Goal: Transaction & Acquisition: Purchase product/service

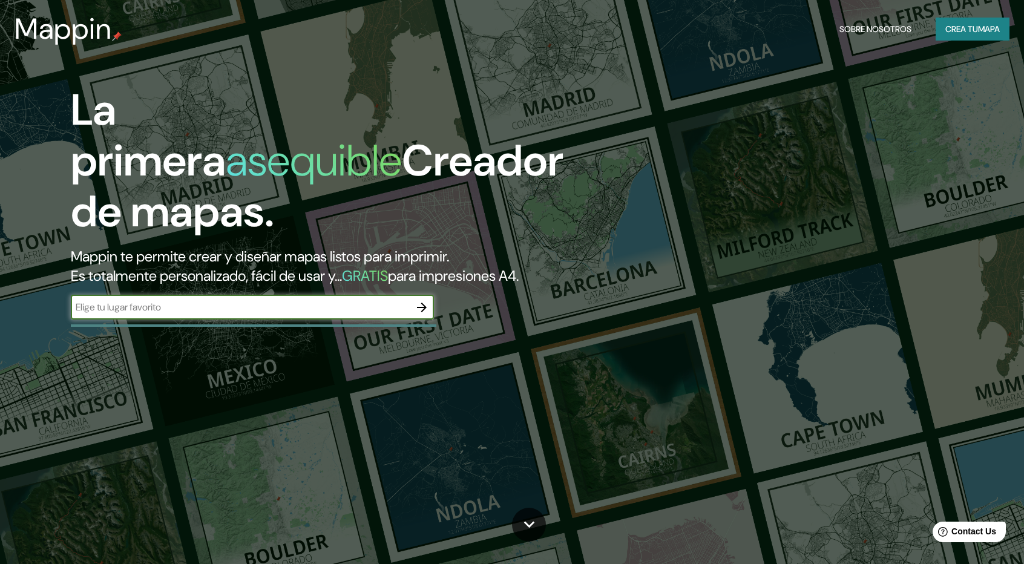
click at [242, 317] on div "​" at bounding box center [252, 307] width 363 height 24
type input "barrio [PERSON_NAME][GEOGRAPHIC_DATA] [GEOGRAPHIC_DATA]"
click at [426, 303] on icon "button" at bounding box center [422, 307] width 15 height 15
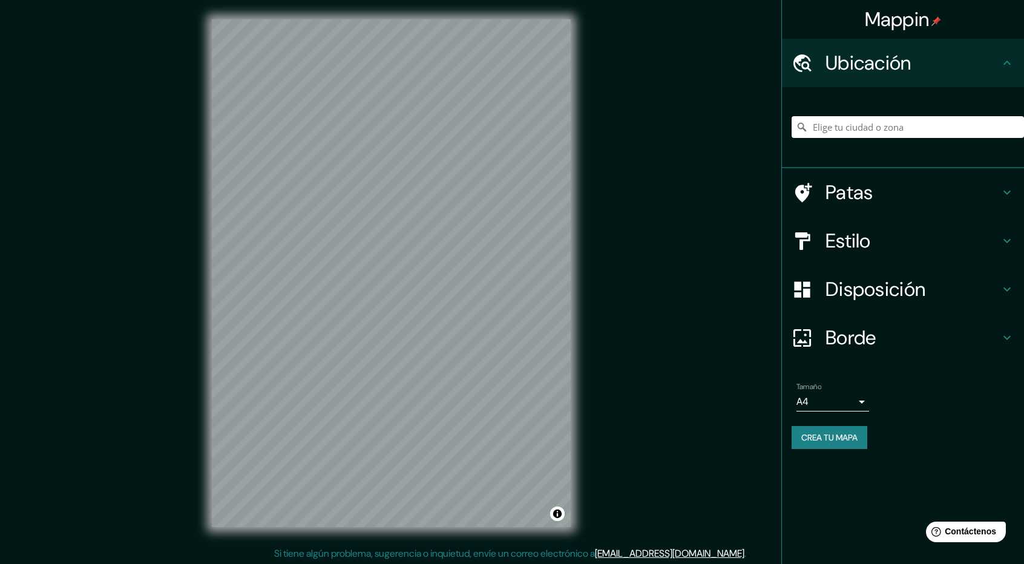
click at [877, 131] on input "Elige tu ciudad o zona" at bounding box center [908, 127] width 233 height 22
click at [876, 131] on input "Elige tu ciudad o zona" at bounding box center [908, 127] width 233 height 22
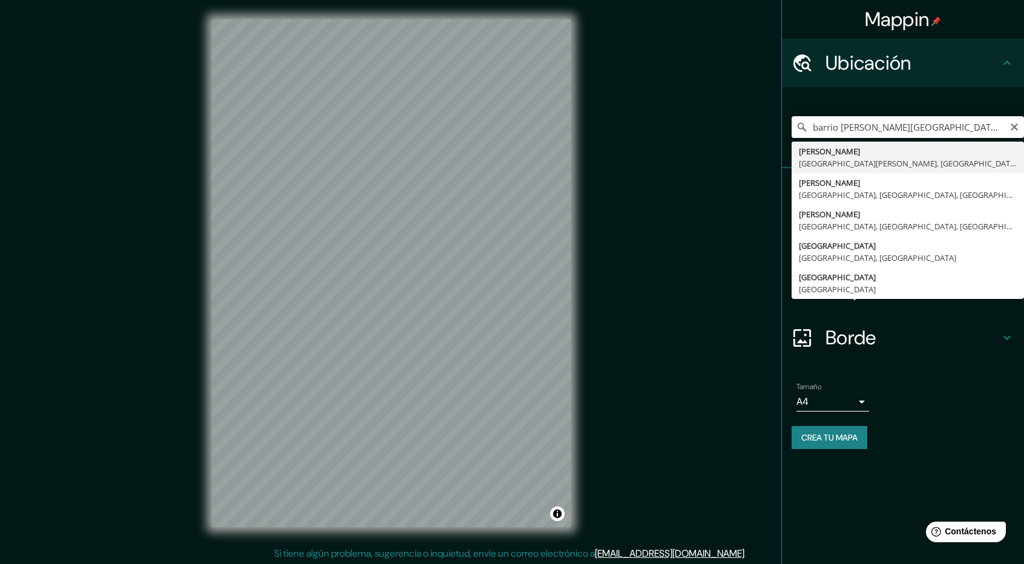
type input "[PERSON_NAME], [GEOGRAPHIC_DATA][PERSON_NAME], [GEOGRAPHIC_DATA]"
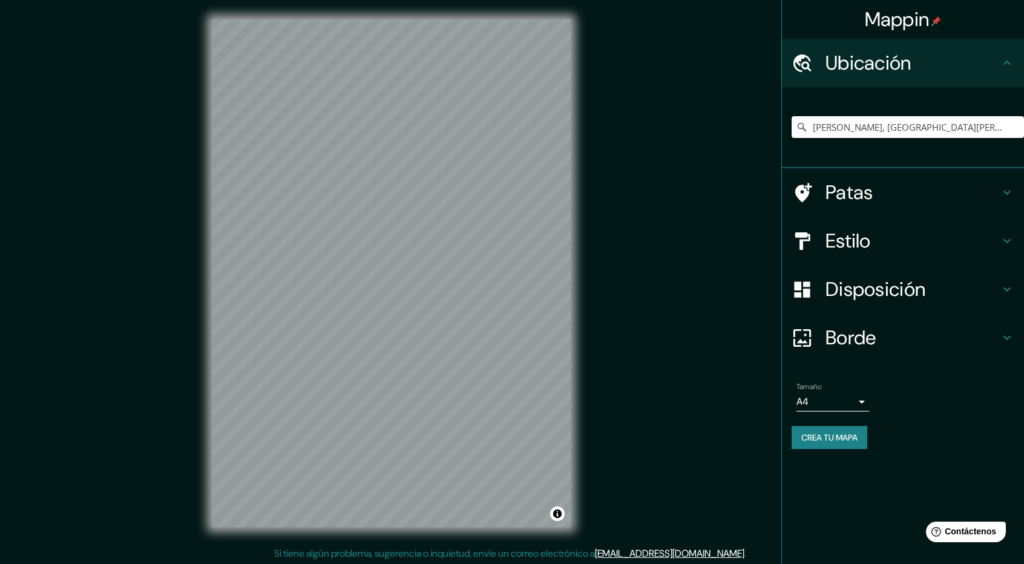
click at [876, 131] on input "[PERSON_NAME], [GEOGRAPHIC_DATA][PERSON_NAME], [GEOGRAPHIC_DATA]" at bounding box center [908, 127] width 233 height 22
click at [946, 242] on h4 "Estilo" at bounding box center [913, 241] width 174 height 24
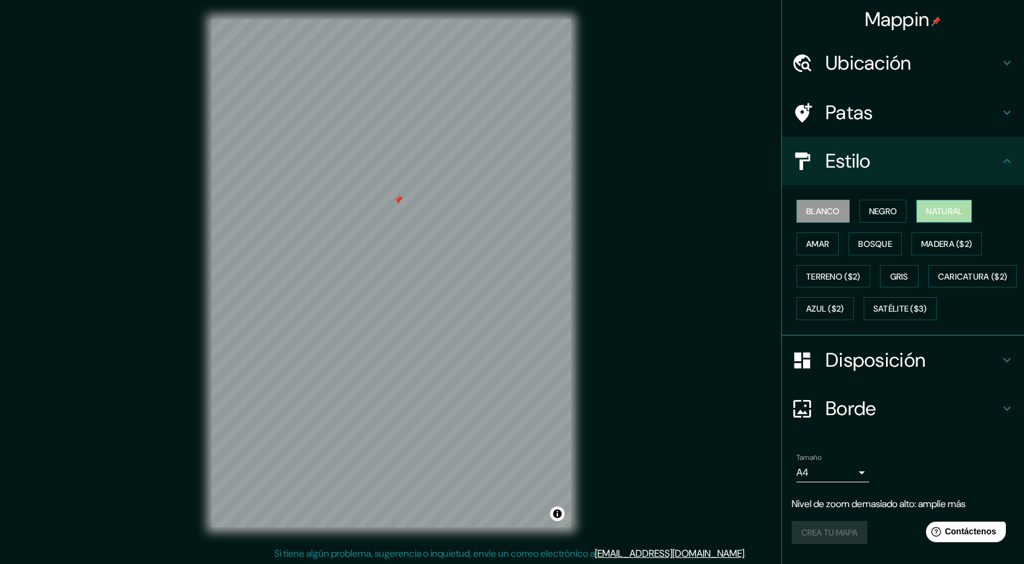
click at [935, 212] on font "Natural" at bounding box center [944, 211] width 36 height 11
drag, startPoint x: 806, startPoint y: 231, endPoint x: 806, endPoint y: 246, distance: 14.5
click at [806, 242] on button "Amar" at bounding box center [818, 244] width 42 height 23
click at [869, 211] on font "Negro" at bounding box center [883, 211] width 28 height 11
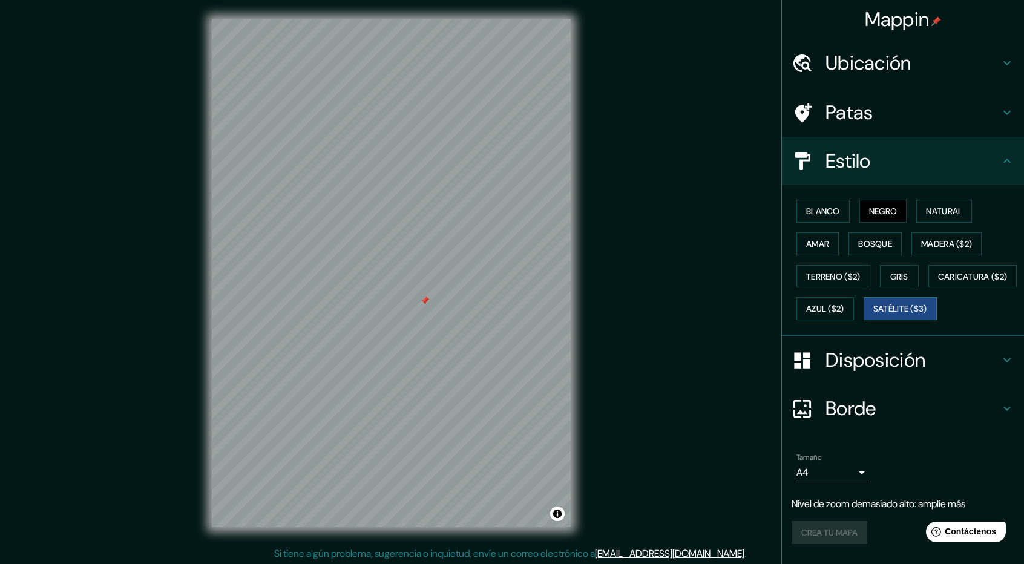
click at [874, 315] on font "Satélite ($3)" at bounding box center [901, 309] width 54 height 11
drag, startPoint x: 926, startPoint y: 60, endPoint x: 936, endPoint y: 63, distance: 10.1
click at [927, 60] on h4 "Ubicación" at bounding box center [913, 63] width 174 height 24
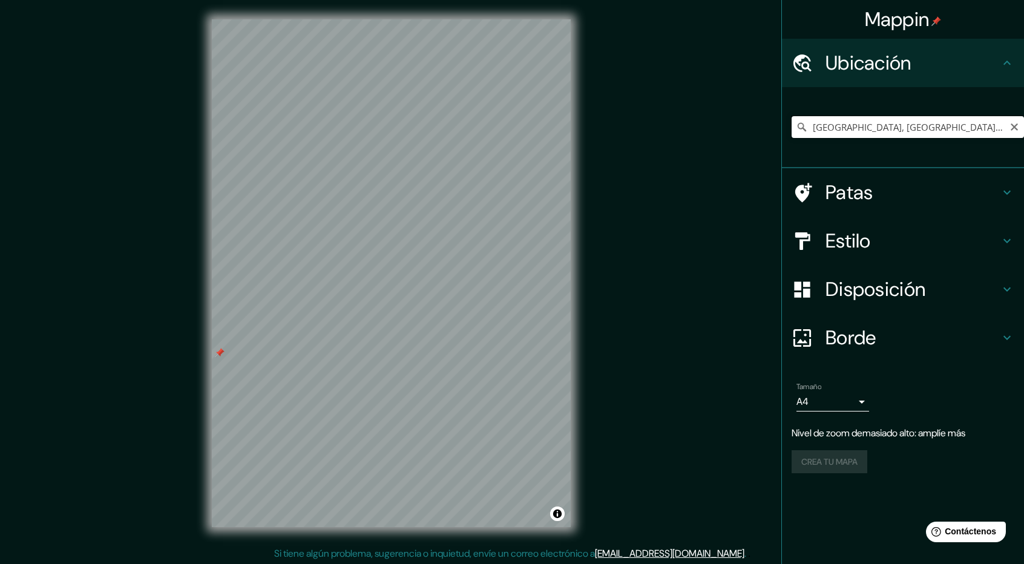
click at [938, 123] on input "[GEOGRAPHIC_DATA], [GEOGRAPHIC_DATA], [GEOGRAPHIC_DATA][PERSON_NAME], [GEOGRAPH…" at bounding box center [908, 127] width 233 height 22
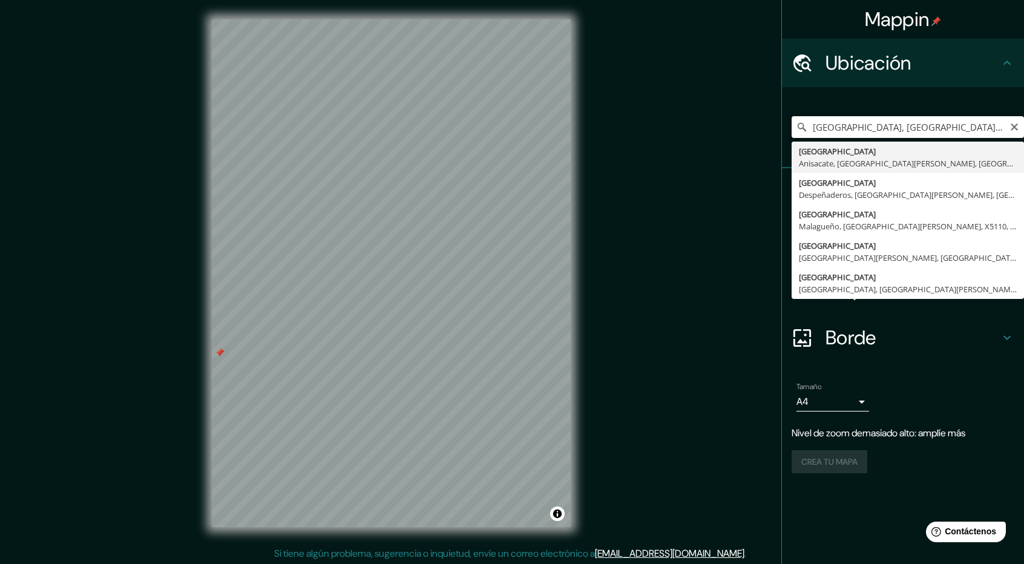
scroll to position [0, 24]
drag, startPoint x: 1001, startPoint y: 127, endPoint x: 857, endPoint y: 134, distance: 143.7
click at [857, 134] on input "[GEOGRAPHIC_DATA], [GEOGRAPHIC_DATA], [GEOGRAPHIC_DATA][PERSON_NAME], [GEOGRAPH…" at bounding box center [908, 127] width 233 height 22
drag, startPoint x: 953, startPoint y: 128, endPoint x: 860, endPoint y: 128, distance: 92.6
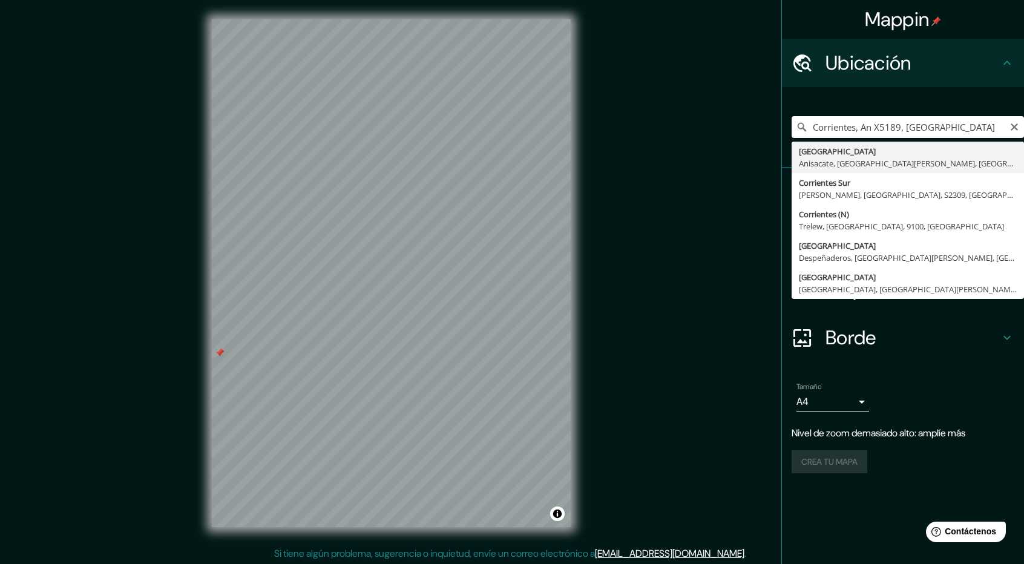
click at [860, 128] on input "Corrientes, An X5189, [GEOGRAPHIC_DATA]" at bounding box center [908, 127] width 233 height 22
click at [876, 124] on input "[GEOGRAPHIC_DATA]" at bounding box center [908, 127] width 233 height 22
paste input "[GEOGRAPHIC_DATA]"
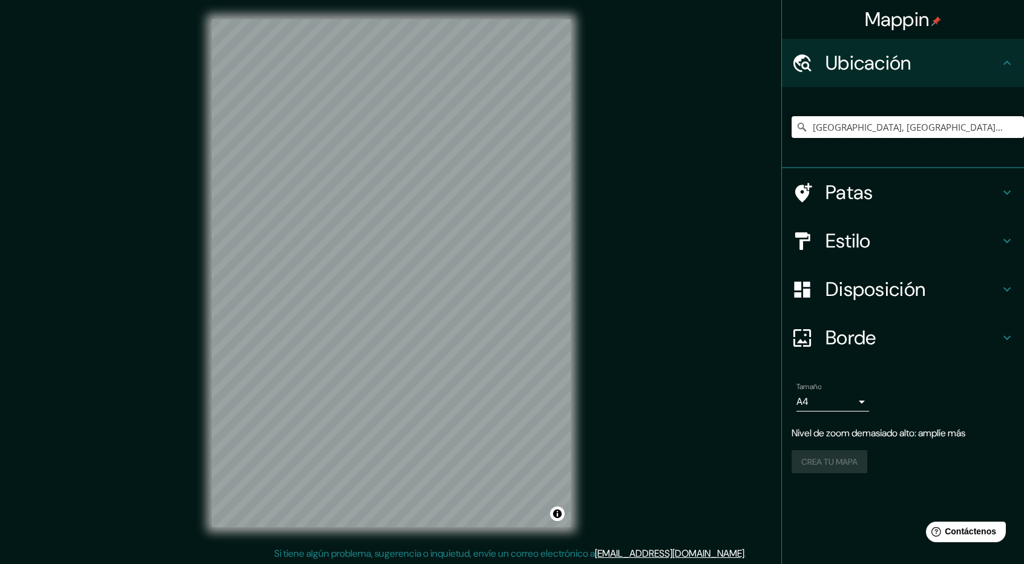
type input "[GEOGRAPHIC_DATA], [GEOGRAPHIC_DATA], [GEOGRAPHIC_DATA][PERSON_NAME], [GEOGRAPH…"
click at [887, 130] on input "[GEOGRAPHIC_DATA], [GEOGRAPHIC_DATA], [GEOGRAPHIC_DATA][PERSON_NAME], [GEOGRAPH…" at bounding box center [908, 127] width 233 height 22
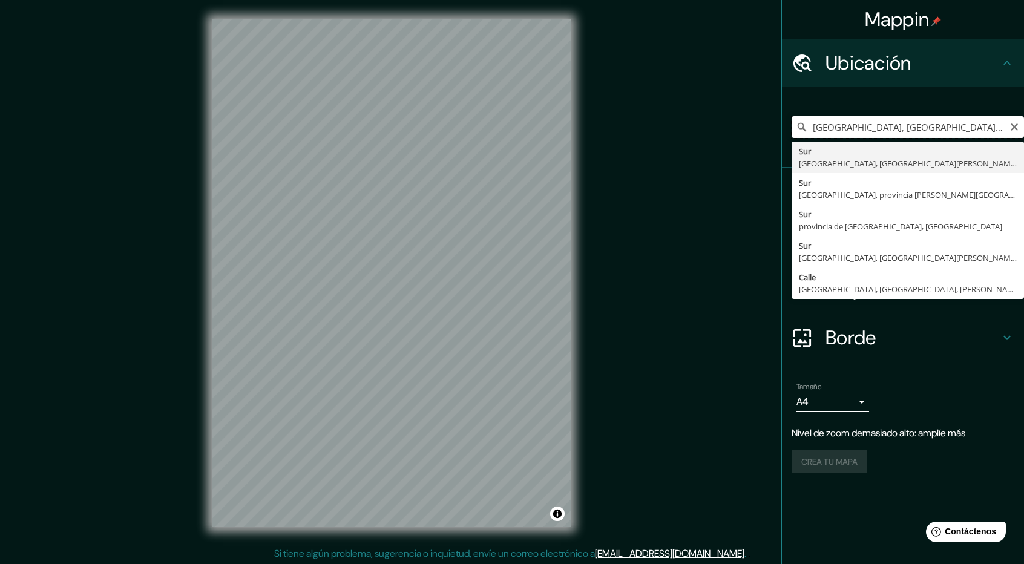
click at [887, 130] on input "[GEOGRAPHIC_DATA], [GEOGRAPHIC_DATA], [GEOGRAPHIC_DATA][PERSON_NAME], [GEOGRAPH…" at bounding box center [908, 127] width 233 height 22
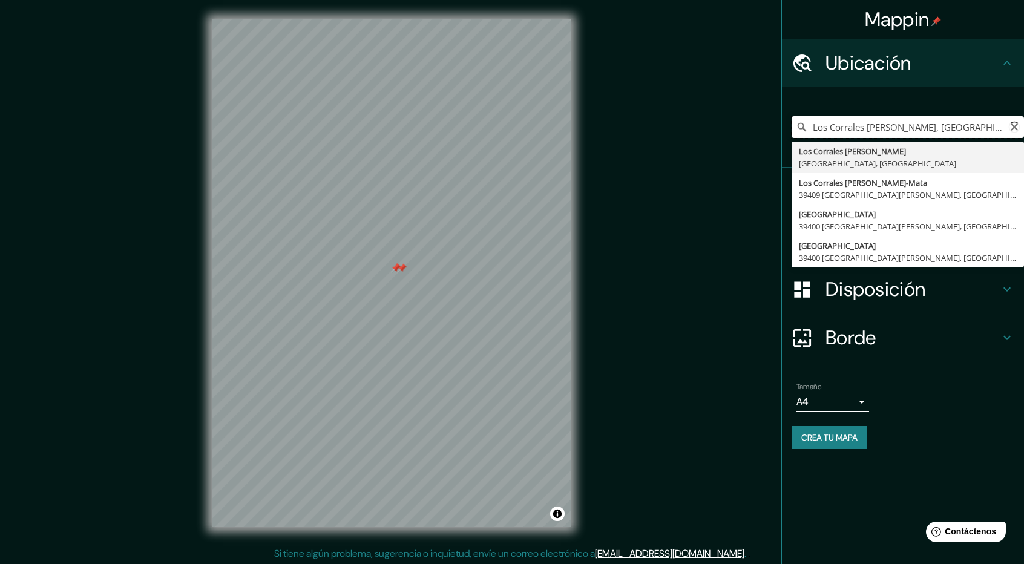
type input "Los Corrales [PERSON_NAME], [GEOGRAPHIC_DATA], [GEOGRAPHIC_DATA], [GEOGRAPHIC_D…"
click at [740, 245] on div "Mappin Ubicación [GEOGRAPHIC_DATA][PERSON_NAME], [GEOGRAPHIC_DATA], [GEOGRAPHIC…" at bounding box center [512, 283] width 1024 height 566
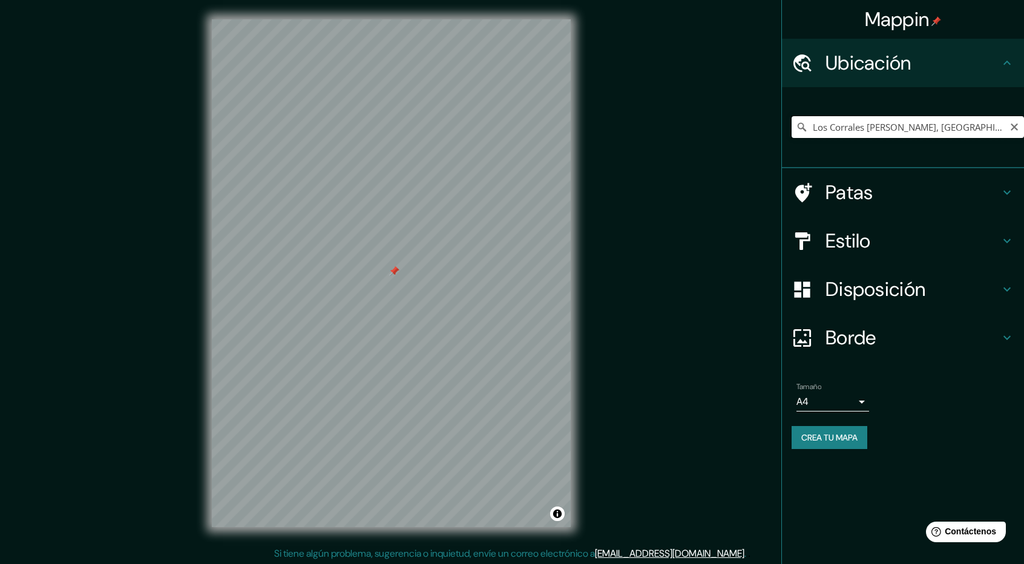
click at [966, 123] on input "Los Corrales [PERSON_NAME], [GEOGRAPHIC_DATA], [GEOGRAPHIC_DATA], [GEOGRAPHIC_D…" at bounding box center [908, 127] width 233 height 22
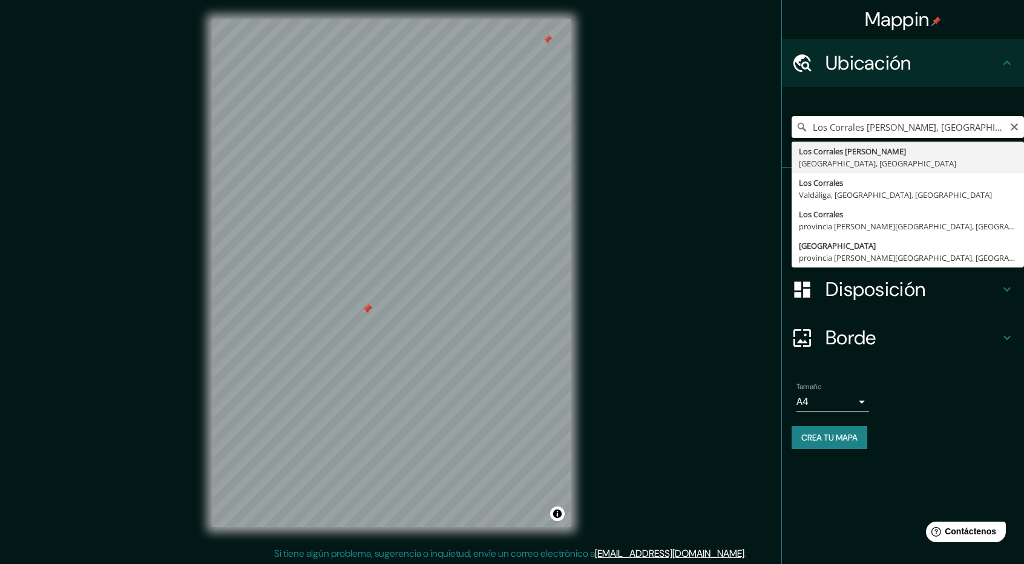
click at [966, 123] on input "Los Corrales [PERSON_NAME], [GEOGRAPHIC_DATA], [GEOGRAPHIC_DATA], [GEOGRAPHIC_D…" at bounding box center [908, 127] width 233 height 22
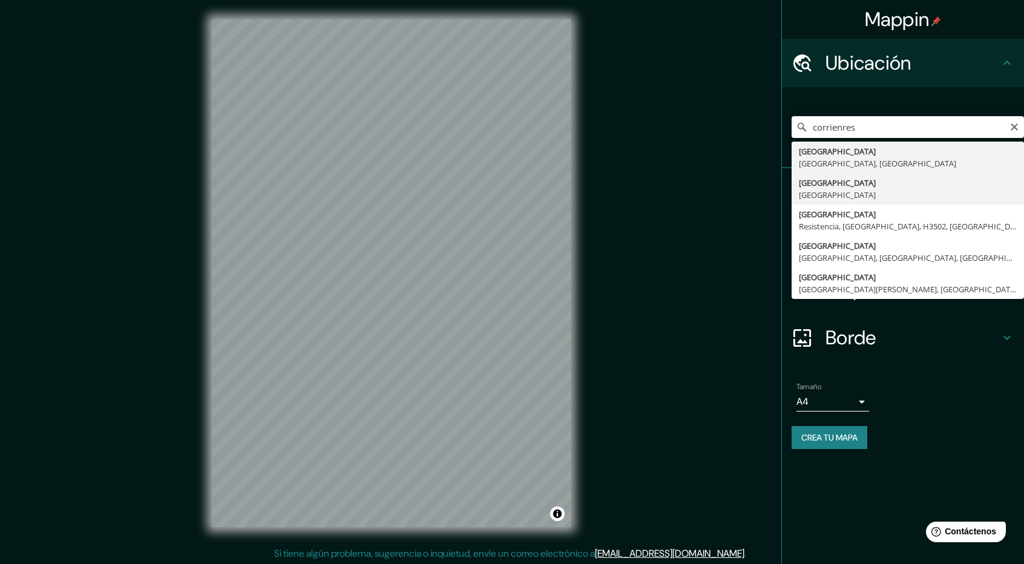
type input "[GEOGRAPHIC_DATA], [GEOGRAPHIC_DATA]"
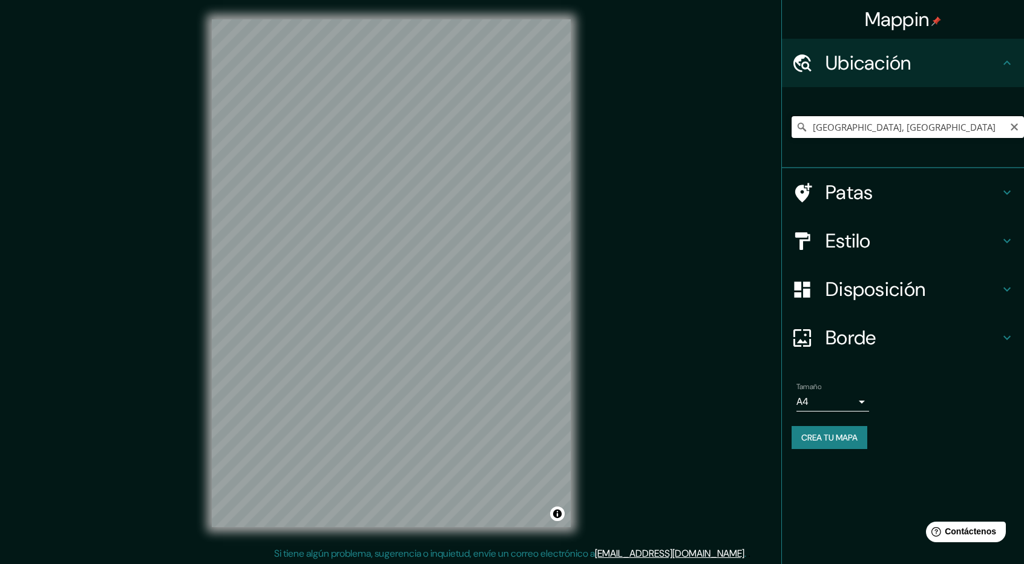
click at [935, 127] on input "[GEOGRAPHIC_DATA], [GEOGRAPHIC_DATA]" at bounding box center [908, 127] width 233 height 22
click at [705, 216] on div "Mappin Ubicación [GEOGRAPHIC_DATA], [GEOGRAPHIC_DATA] Patas Estilo Disposición …" at bounding box center [512, 283] width 1024 height 566
click at [979, 198] on h4 "Patas" at bounding box center [913, 192] width 174 height 24
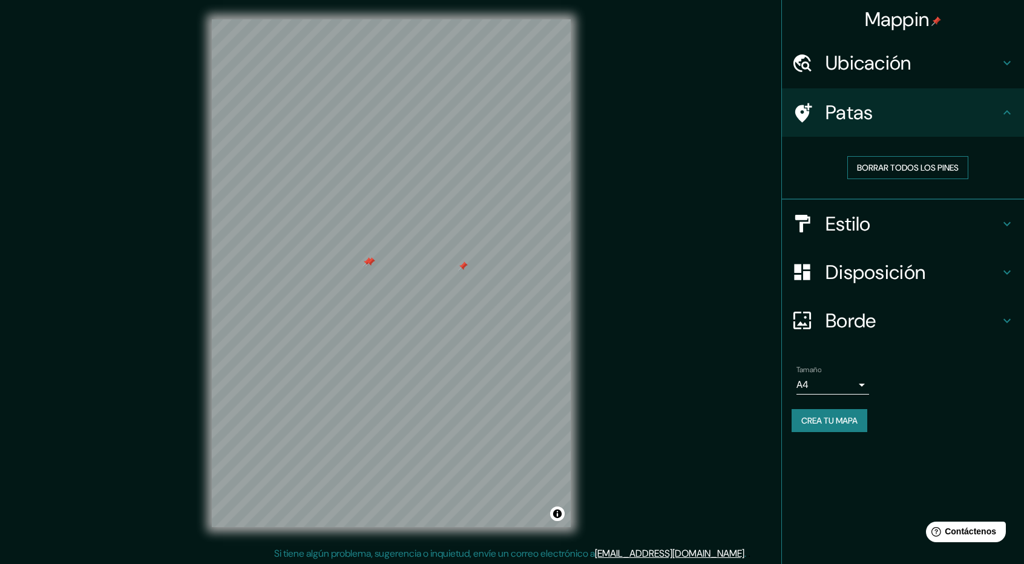
click at [969, 173] on button "Borrar todos los pines" at bounding box center [908, 167] width 121 height 23
click at [886, 119] on h4 "Patas" at bounding box center [913, 113] width 174 height 24
click at [938, 215] on h4 "Estilo" at bounding box center [913, 224] width 174 height 24
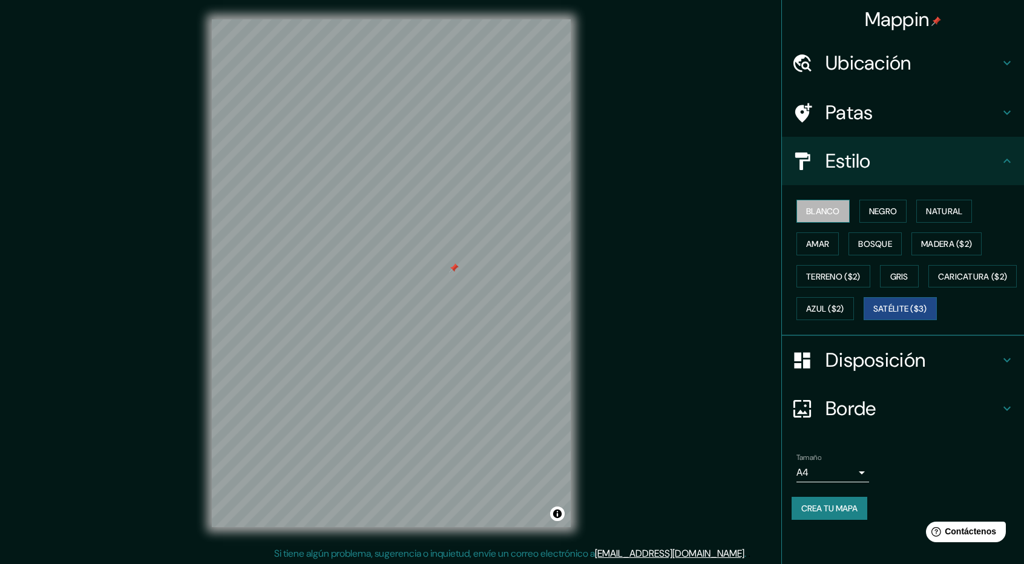
click at [837, 216] on font "Blanco" at bounding box center [823, 211] width 34 height 11
click at [893, 214] on font "Negro" at bounding box center [883, 211] width 28 height 11
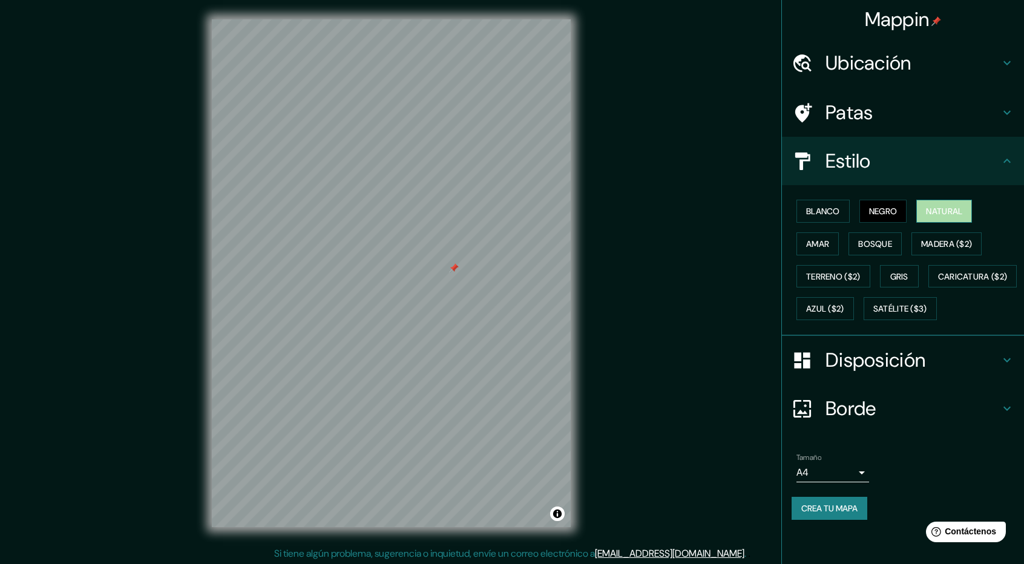
click at [963, 209] on font "Natural" at bounding box center [944, 211] width 36 height 11
click at [817, 246] on font "Amar" at bounding box center [817, 244] width 23 height 11
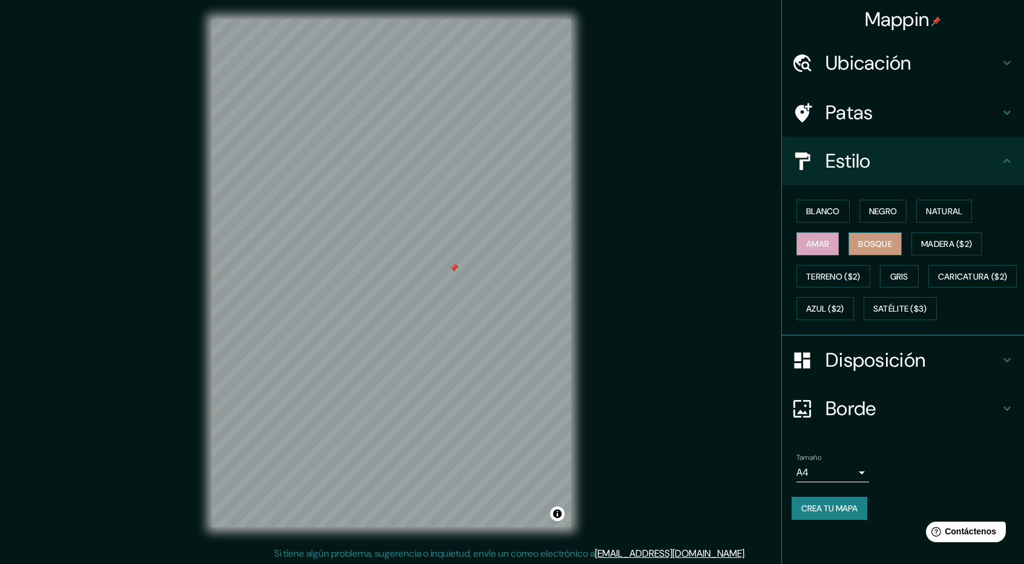
click at [863, 246] on font "Bosque" at bounding box center [876, 244] width 34 height 11
click at [942, 239] on font "Madera ($2)" at bounding box center [947, 244] width 51 height 11
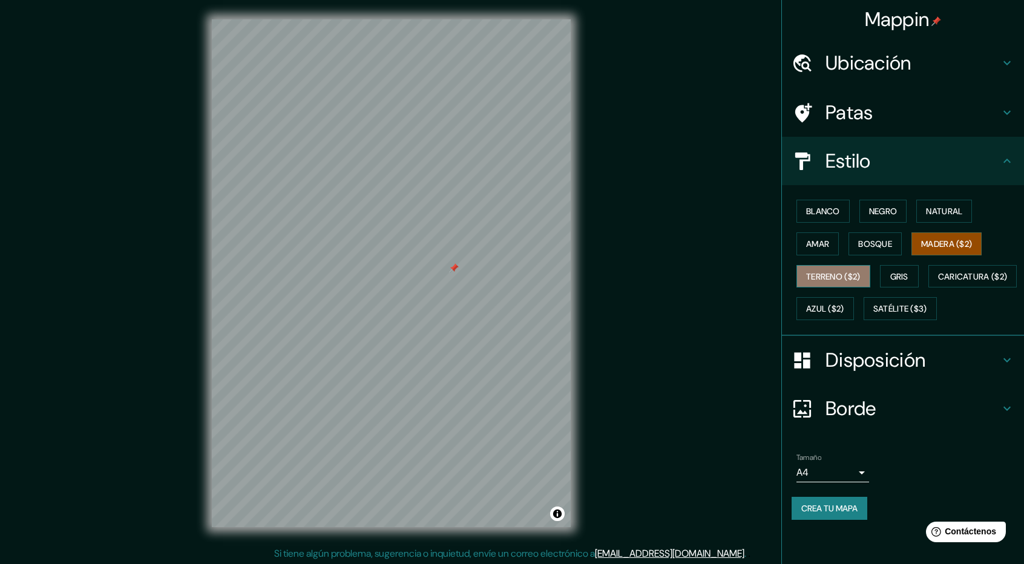
click at [821, 285] on button "Terreno ($2)" at bounding box center [834, 276] width 74 height 23
click at [904, 282] on font "Gris" at bounding box center [900, 277] width 18 height 16
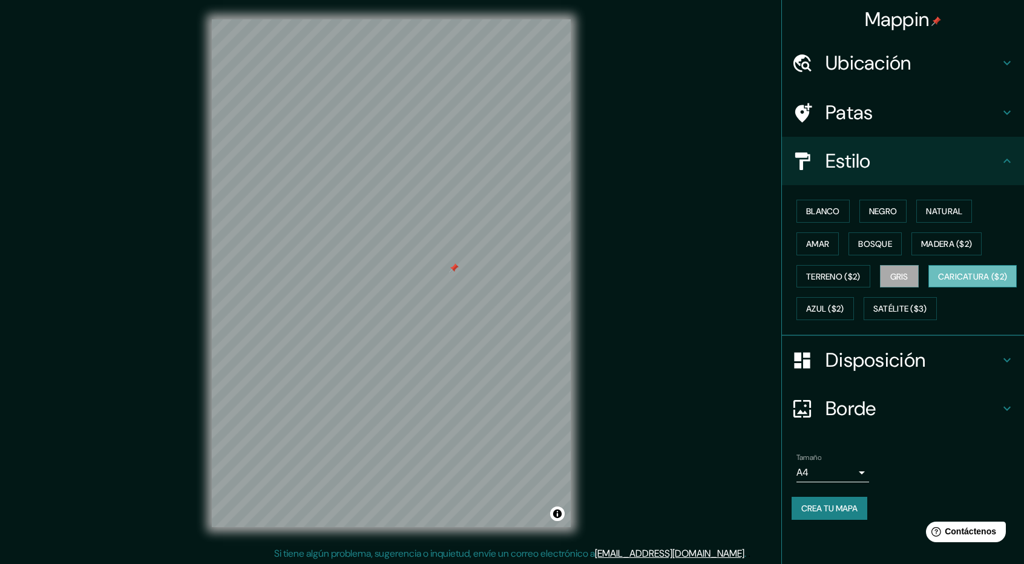
click at [938, 282] on font "Caricatura ($2)" at bounding box center [973, 276] width 70 height 11
click at [845, 311] on font "Azul ($2)" at bounding box center [825, 309] width 38 height 11
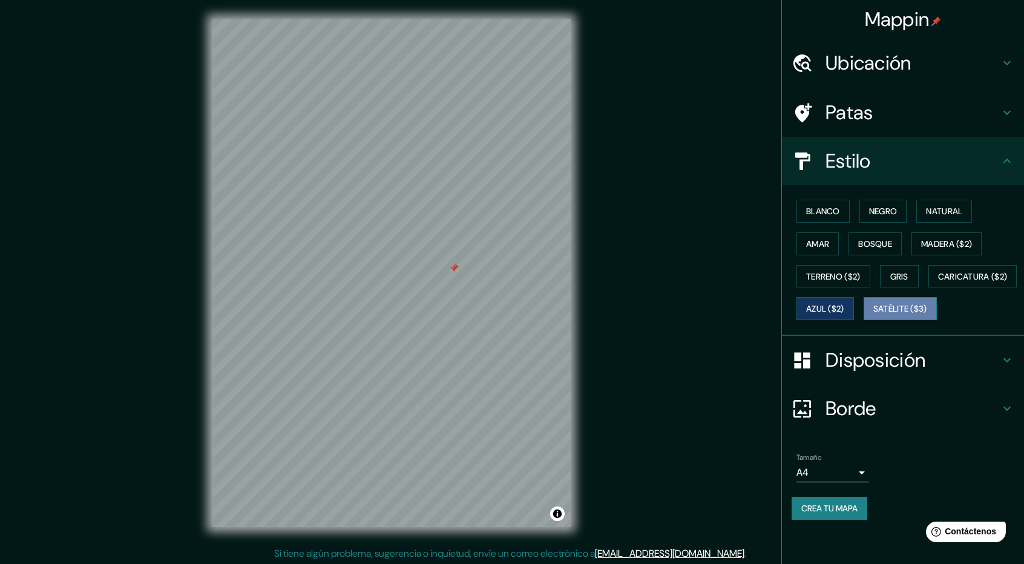
click at [874, 315] on font "Satélite ($3)" at bounding box center [901, 309] width 54 height 11
click at [832, 236] on button "Amar" at bounding box center [818, 244] width 42 height 23
click at [980, 372] on h4 "Disposición" at bounding box center [913, 360] width 174 height 24
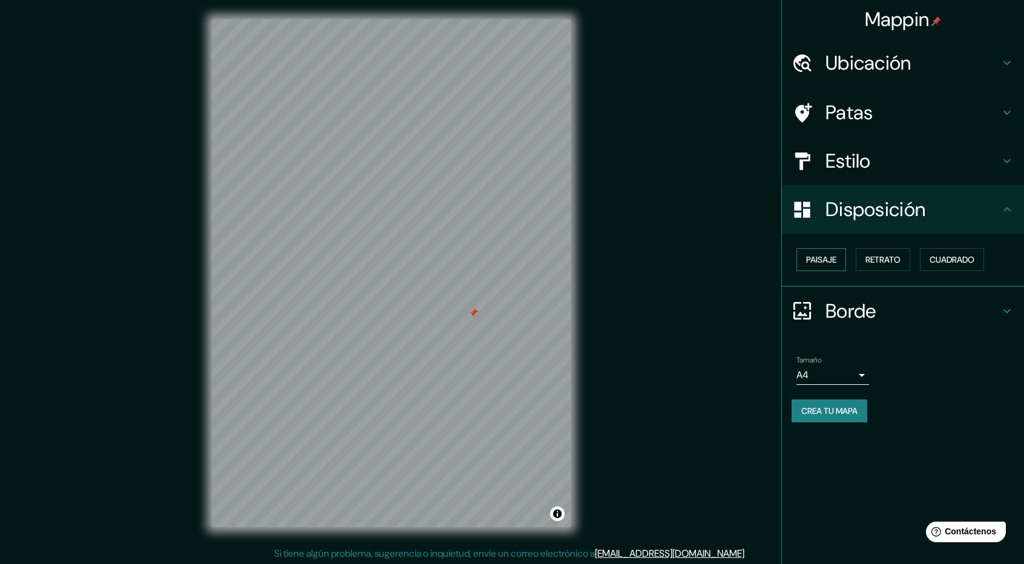
click at [840, 258] on button "Paisaje" at bounding box center [822, 259] width 50 height 23
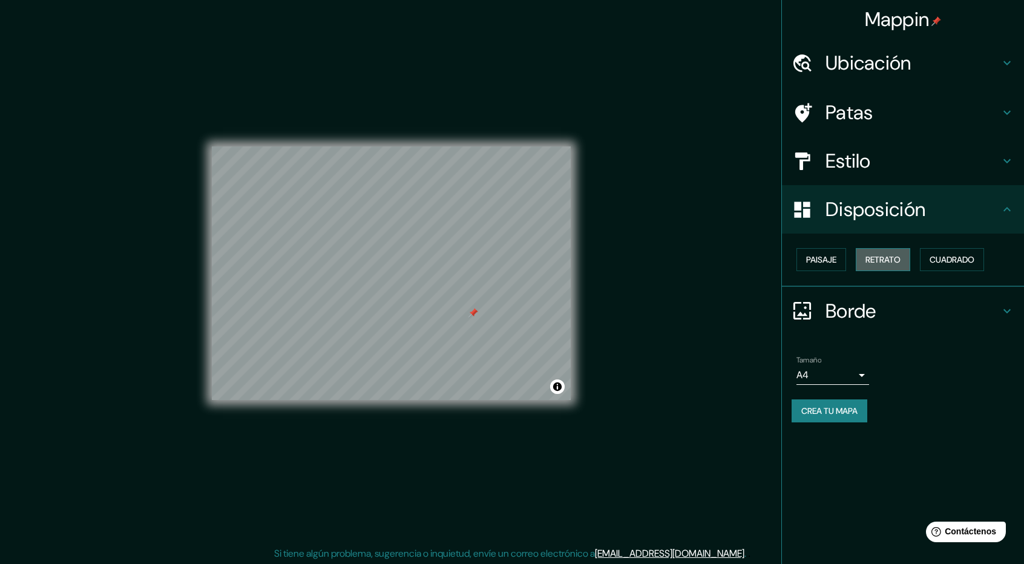
click at [879, 256] on font "Retrato" at bounding box center [883, 259] width 35 height 11
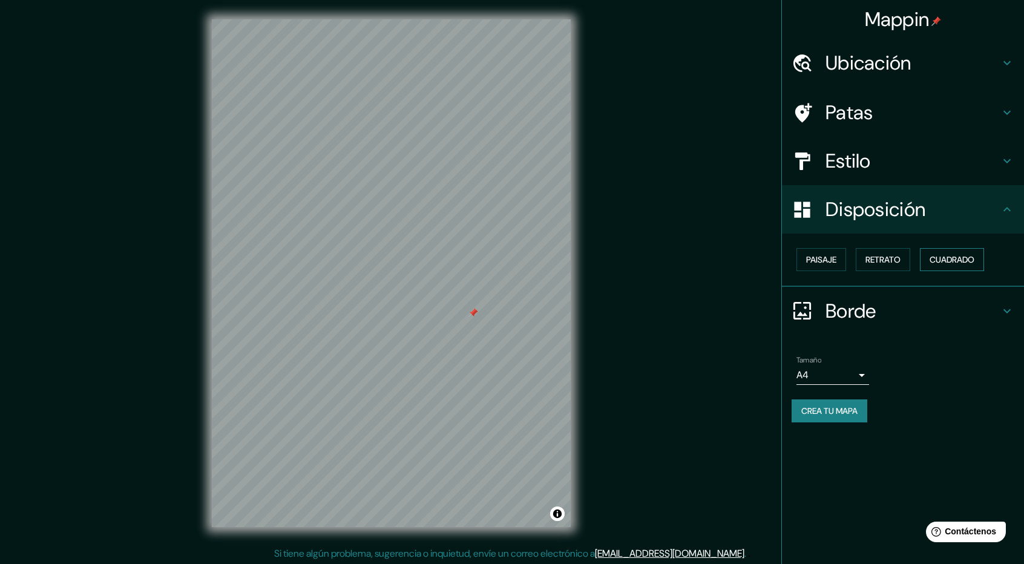
click at [975, 261] on font "Cuadrado" at bounding box center [952, 259] width 45 height 11
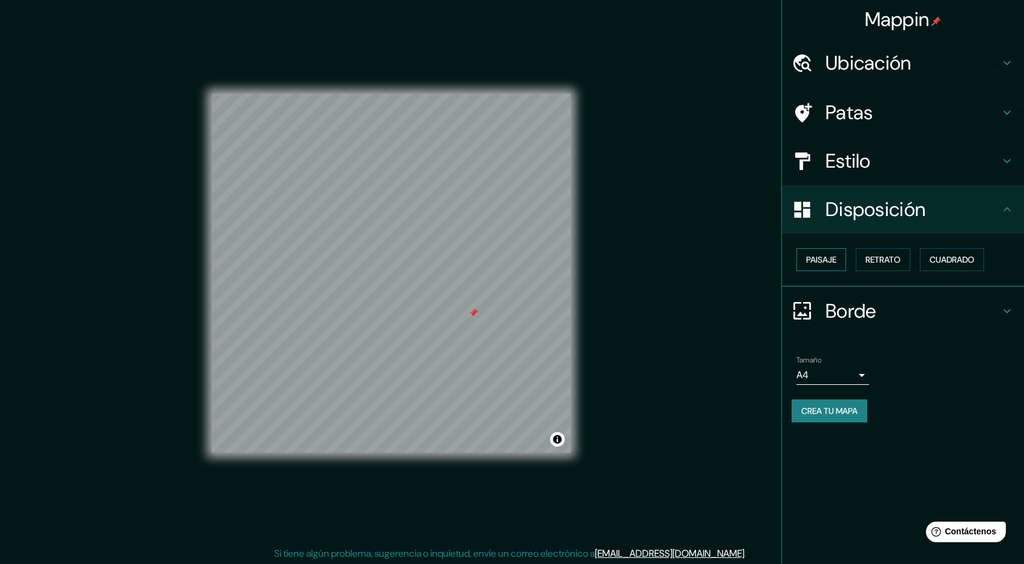
click at [831, 267] on button "Paisaje" at bounding box center [822, 259] width 50 height 23
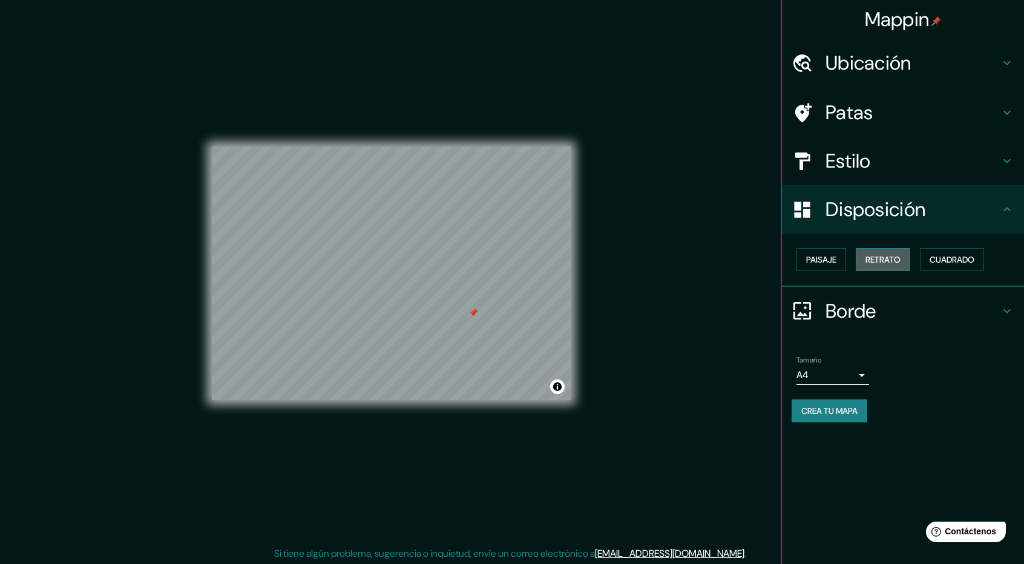
click at [896, 257] on font "Retrato" at bounding box center [883, 259] width 35 height 11
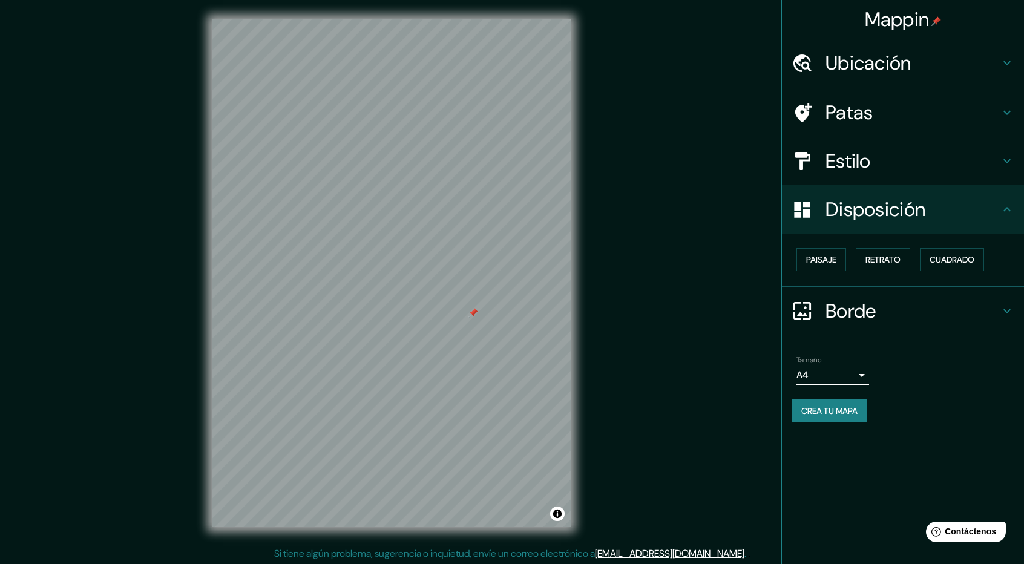
click at [650, 269] on div "Mappin Ubicación Provincia de [GEOGRAPHIC_DATA], [GEOGRAPHIC_DATA] Patas Estilo…" at bounding box center [512, 283] width 1024 height 566
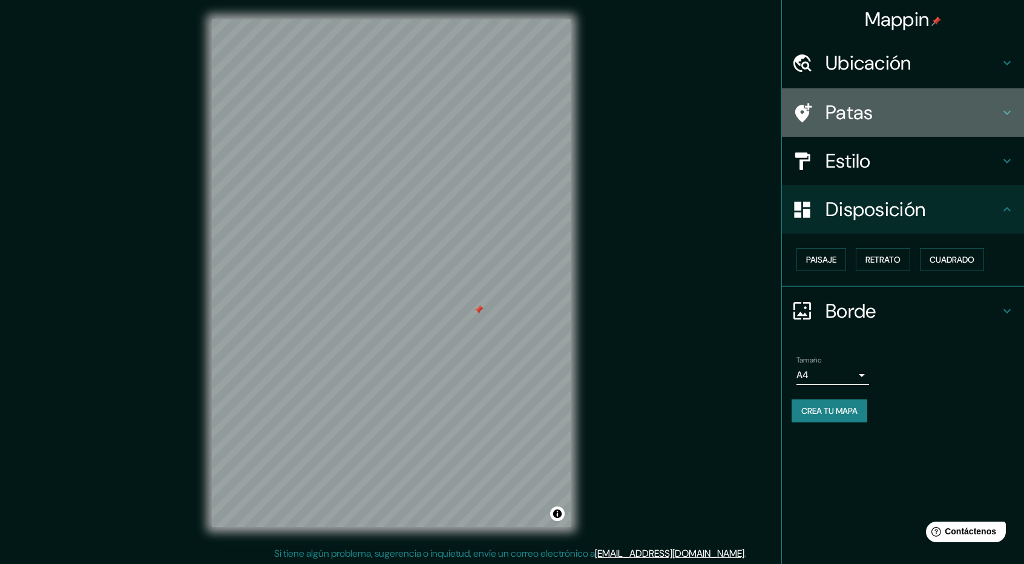
click at [923, 113] on h4 "Patas" at bounding box center [913, 113] width 174 height 24
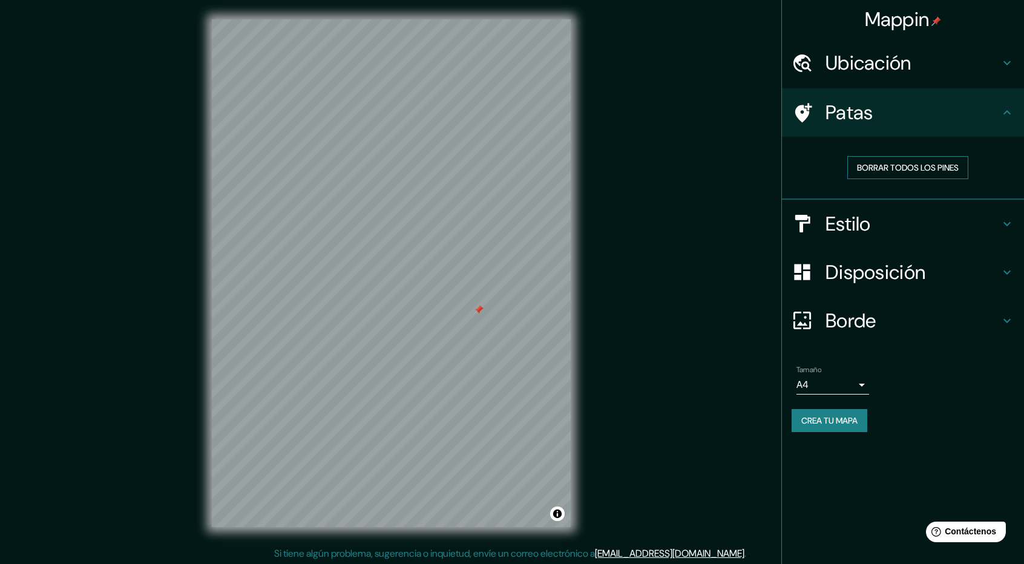
click at [931, 165] on font "Borrar todos los pines" at bounding box center [908, 167] width 102 height 11
click at [690, 260] on div "Mappin Ubicación [GEOGRAPHIC_DATA], [GEOGRAPHIC_DATA] Patas Borrar todos los pi…" at bounding box center [512, 283] width 1024 height 566
